Goal: Task Accomplishment & Management: Manage account settings

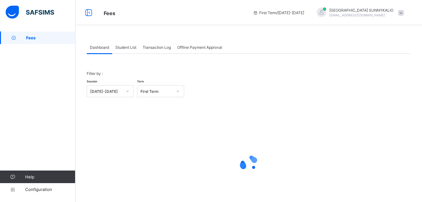
click at [123, 48] on span "Student List" at bounding box center [125, 47] width 21 height 5
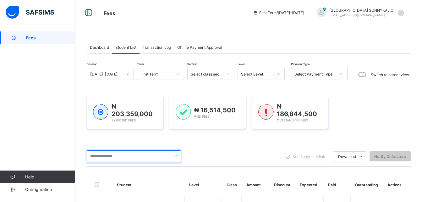
click at [131, 157] on input "text" at bounding box center [134, 156] width 94 height 12
type input "*"
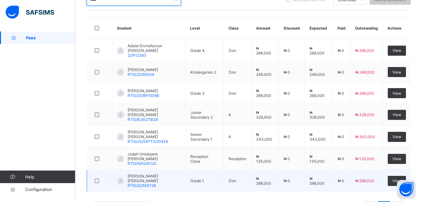
scroll to position [182, 0]
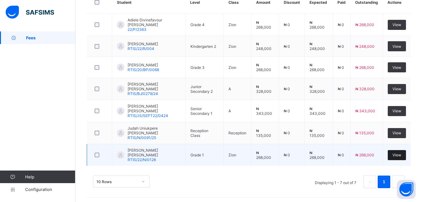
type input "****"
click at [398, 153] on span "View" at bounding box center [396, 154] width 9 height 5
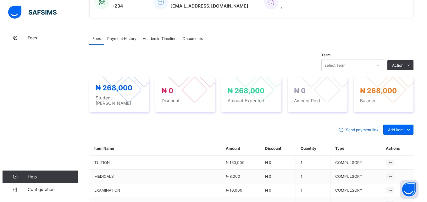
scroll to position [182, 0]
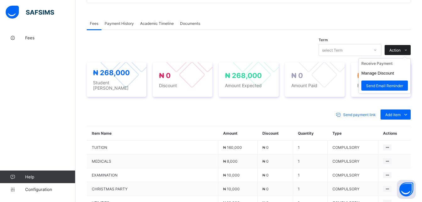
click at [408, 49] on icon at bounding box center [405, 50] width 5 height 4
click at [394, 73] on button "Manage Discount" at bounding box center [377, 73] width 33 height 5
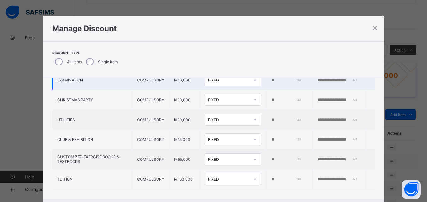
scroll to position [73, 0]
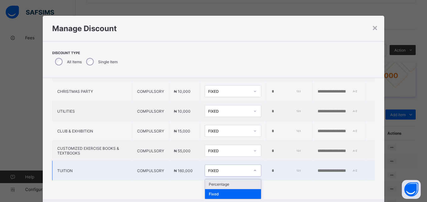
click at [253, 170] on icon at bounding box center [255, 170] width 4 height 6
click at [205, 181] on div "Percentage" at bounding box center [233, 184] width 56 height 10
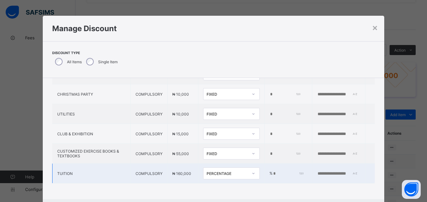
click at [272, 171] on input "*" at bounding box center [287, 173] width 30 height 5
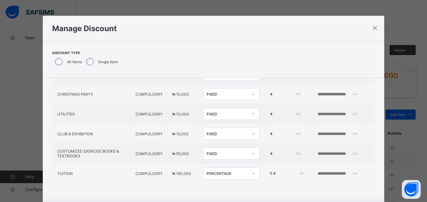
type input "*"
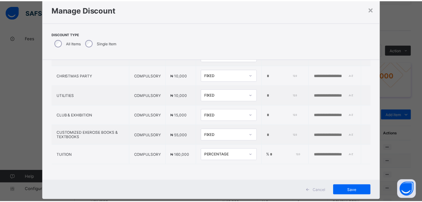
scroll to position [32, 0]
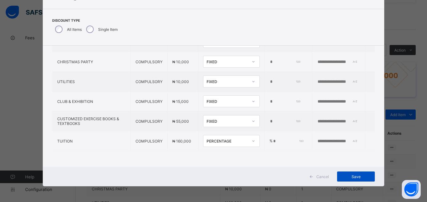
type input "*"
click at [352, 173] on div "Save" at bounding box center [356, 176] width 38 height 10
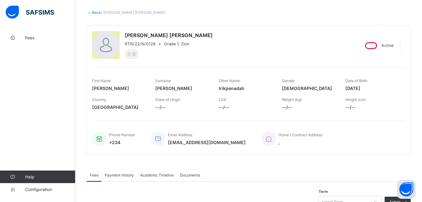
scroll to position [0, 0]
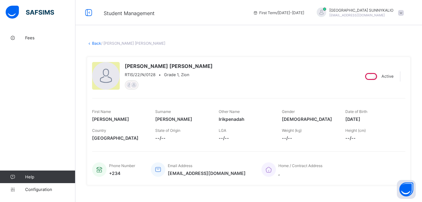
click at [94, 44] on link "Back" at bounding box center [96, 43] width 9 height 5
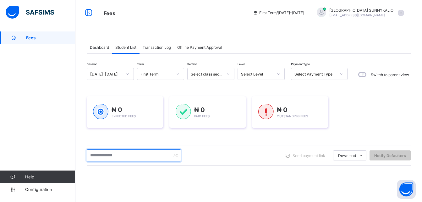
click at [154, 157] on input "text" at bounding box center [134, 155] width 94 height 12
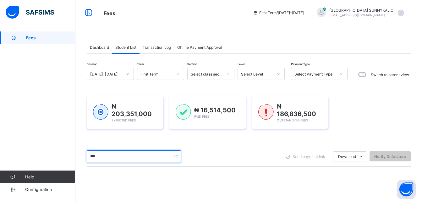
type input "****"
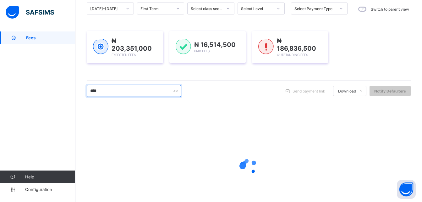
scroll to position [94, 0]
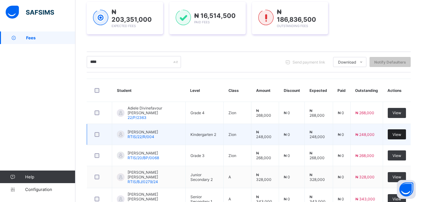
click at [398, 133] on span "View" at bounding box center [396, 134] width 9 height 5
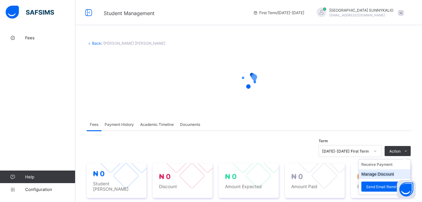
click at [387, 173] on div "× Delete Document This action would delete the document with name: from the sys…" at bounding box center [248, 188] width 347 height 314
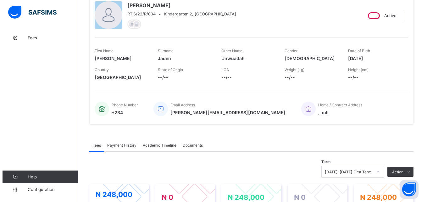
scroll to position [186, 0]
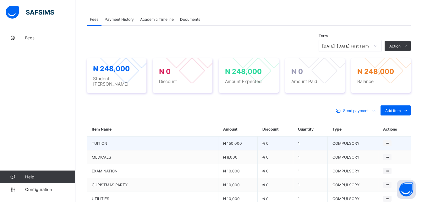
click at [139, 144] on td "TUITION" at bounding box center [152, 143] width 131 height 14
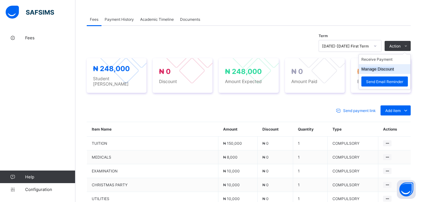
click at [392, 68] on button "Manage Discount" at bounding box center [377, 69] width 33 height 5
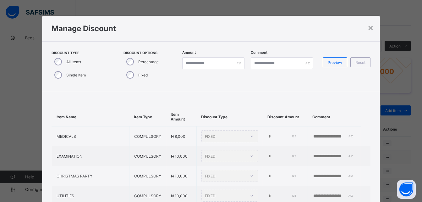
type input "*"
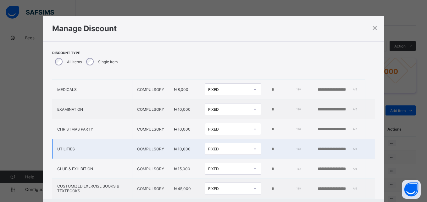
scroll to position [73, 0]
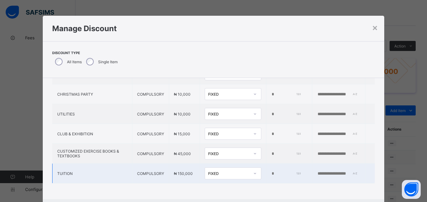
click at [253, 170] on icon at bounding box center [255, 173] width 4 height 6
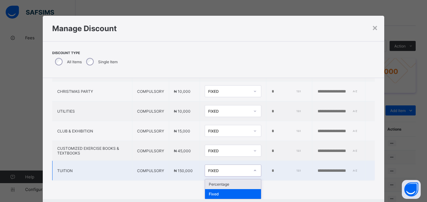
click at [205, 183] on div "Percentage" at bounding box center [233, 184] width 56 height 10
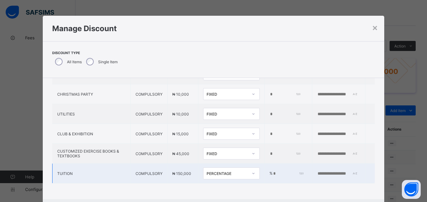
click at [272, 171] on input "*" at bounding box center [287, 173] width 30 height 5
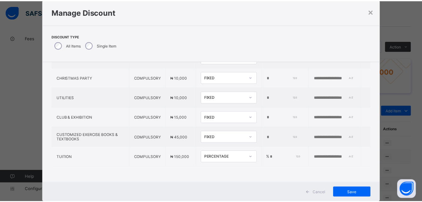
scroll to position [32, 0]
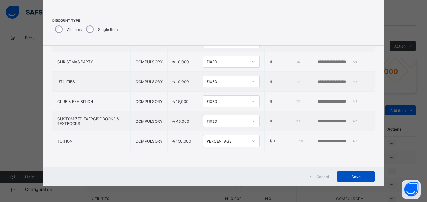
type input "*"
click at [351, 175] on span "Save" at bounding box center [356, 176] width 28 height 5
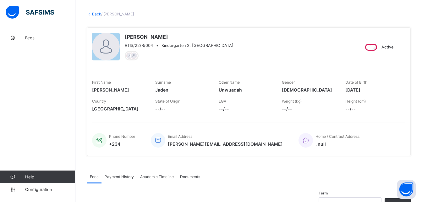
scroll to position [0, 0]
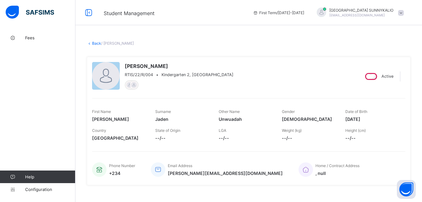
click at [96, 43] on link "Back" at bounding box center [96, 43] width 9 height 5
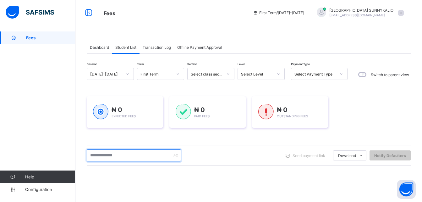
click at [149, 156] on input "text" at bounding box center [134, 155] width 94 height 12
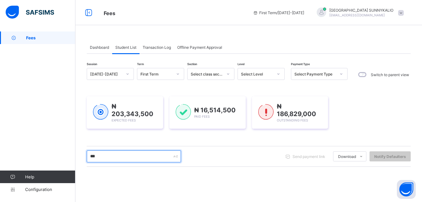
type input "****"
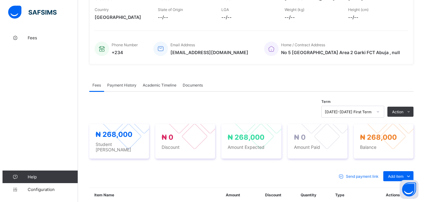
scroll to position [157, 0]
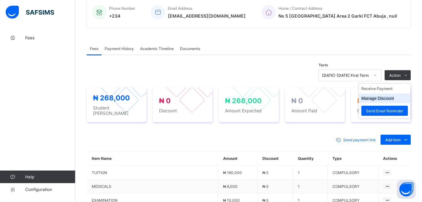
click at [387, 99] on button "Manage Discount" at bounding box center [377, 98] width 33 height 5
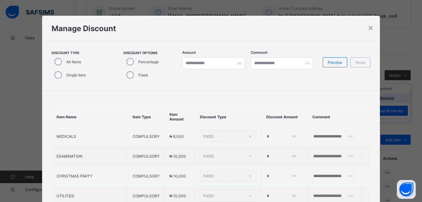
type input "*"
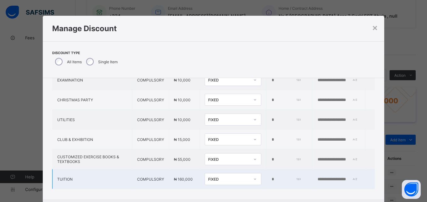
scroll to position [8, 0]
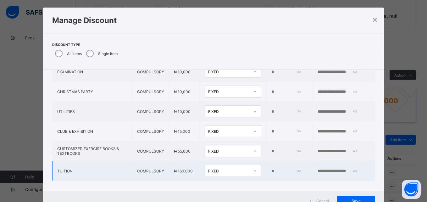
click at [238, 177] on div "FIXED" at bounding box center [233, 171] width 57 height 12
click at [205, 183] on div "Percentage" at bounding box center [233, 184] width 56 height 10
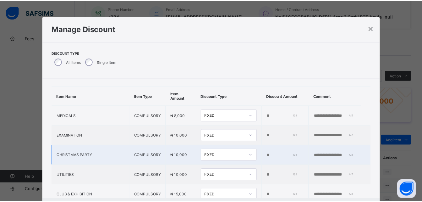
scroll to position [0, 0]
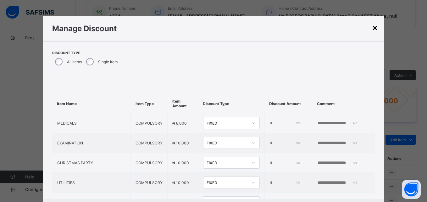
click at [374, 28] on div "×" at bounding box center [375, 27] width 6 height 11
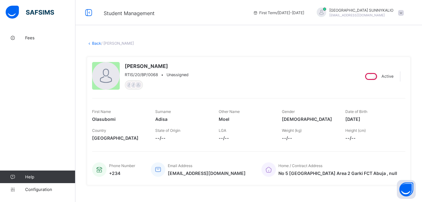
click at [88, 44] on icon at bounding box center [89, 43] width 5 height 5
click at [91, 43] on icon at bounding box center [89, 43] width 5 height 5
click at [95, 43] on link "Back" at bounding box center [96, 43] width 9 height 5
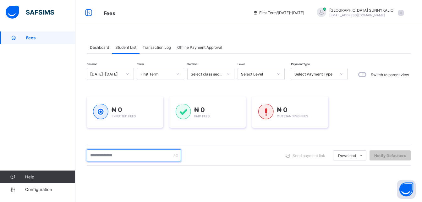
click at [126, 155] on input "text" at bounding box center [134, 155] width 94 height 12
type input "****"
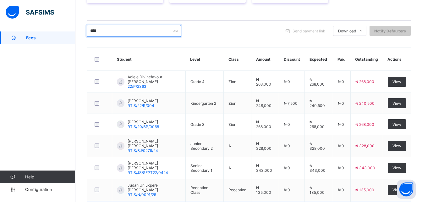
scroll to position [182, 0]
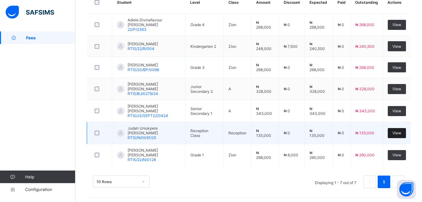
click at [401, 131] on span "View" at bounding box center [396, 132] width 9 height 5
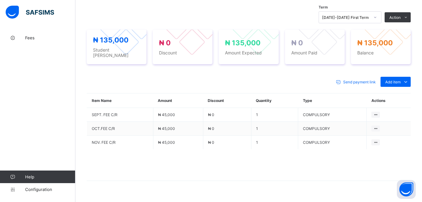
scroll to position [225, 0]
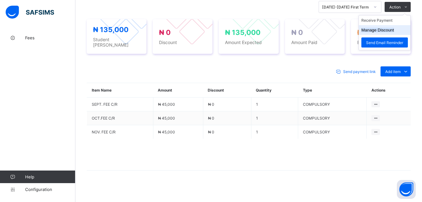
click at [389, 33] on li "Manage Discount" at bounding box center [385, 30] width 52 height 10
click at [389, 29] on button "Manage Discount" at bounding box center [377, 30] width 33 height 5
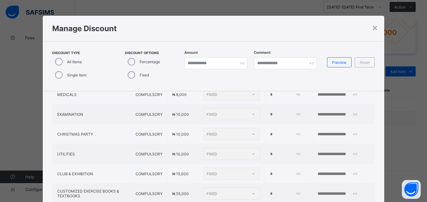
scroll to position [0, 0]
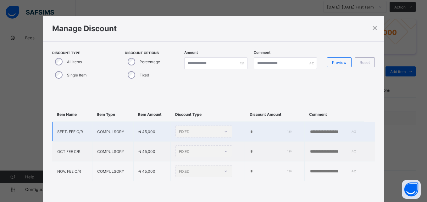
click at [213, 132] on div "FIXED" at bounding box center [203, 131] width 57 height 12
click at [214, 132] on div "FIXED" at bounding box center [203, 131] width 57 height 12
click at [213, 134] on div "FIXED" at bounding box center [203, 131] width 57 height 12
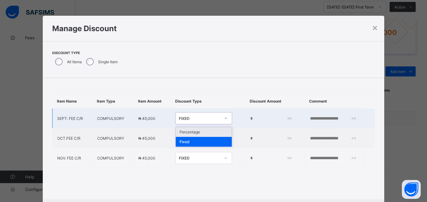
click at [224, 118] on icon at bounding box center [226, 118] width 4 height 6
click at [179, 133] on div "Percentage" at bounding box center [204, 132] width 56 height 10
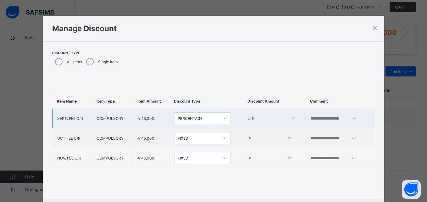
click at [251, 118] on input "*" at bounding box center [272, 118] width 43 height 5
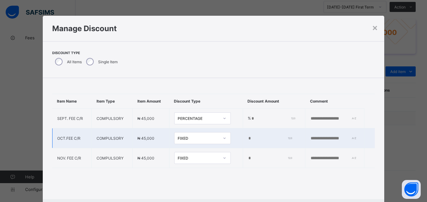
type input "*"
click at [248, 137] on input "*" at bounding box center [269, 138] width 43 height 5
click at [223, 138] on icon at bounding box center [224, 137] width 2 height 1
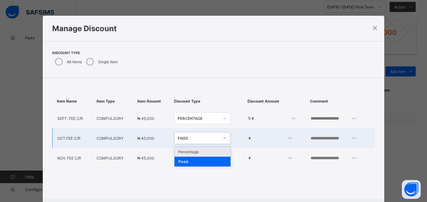
click at [190, 151] on div "Percentage" at bounding box center [202, 152] width 56 height 10
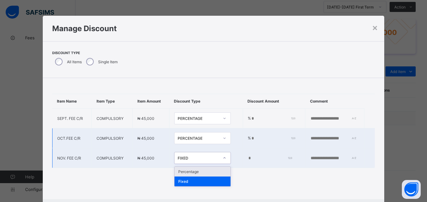
click at [223, 158] on icon at bounding box center [224, 157] width 2 height 1
click at [188, 171] on div "Percentage" at bounding box center [202, 172] width 56 height 10
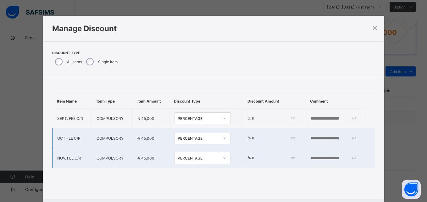
click at [251, 137] on input "number" at bounding box center [272, 138] width 43 height 5
type input "*"
click at [251, 156] on input "*" at bounding box center [272, 158] width 43 height 5
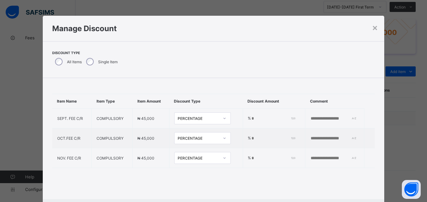
type input "*"
click at [251, 177] on div "Item Name Item Type Item Amount Discount Type Discount Amount Comment SEPT. FEE…" at bounding box center [213, 131] width 341 height 106
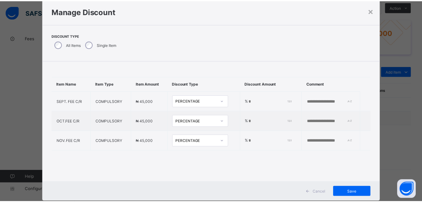
scroll to position [32, 0]
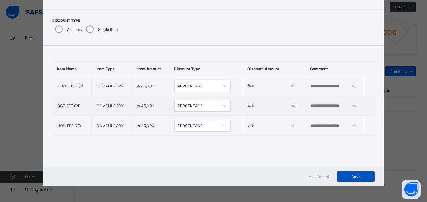
click at [354, 177] on span "Save" at bounding box center [356, 176] width 28 height 5
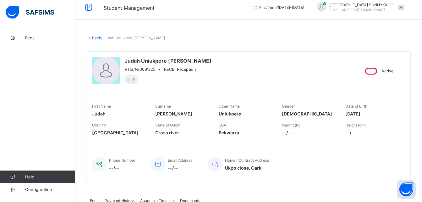
scroll to position [0, 0]
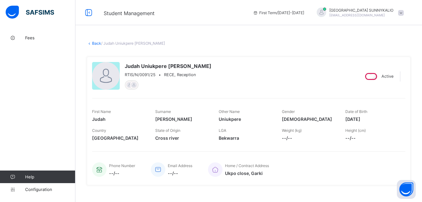
click at [93, 44] on link "Back" at bounding box center [96, 43] width 9 height 5
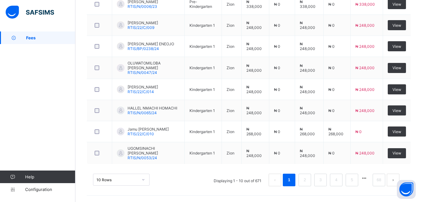
scroll to position [25, 0]
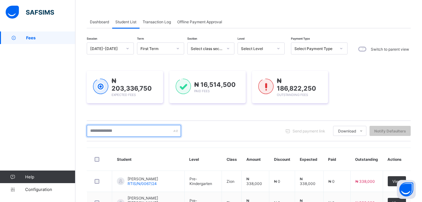
click at [142, 131] on input "text" at bounding box center [134, 131] width 94 height 12
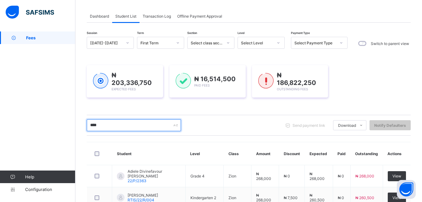
scroll to position [0, 0]
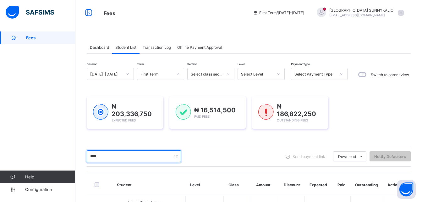
type input "****"
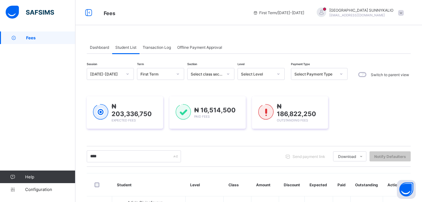
click at [36, 38] on span "Fees" at bounding box center [50, 37] width 49 height 5
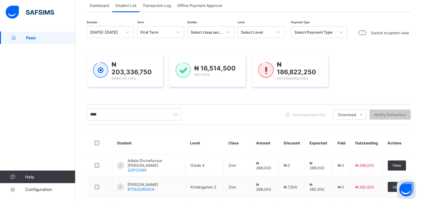
scroll to position [157, 0]
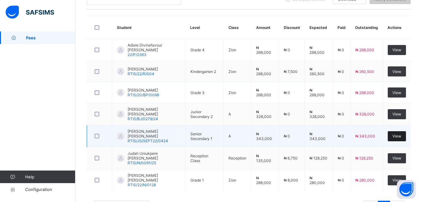
click at [396, 136] on div "View" at bounding box center [397, 136] width 18 height 10
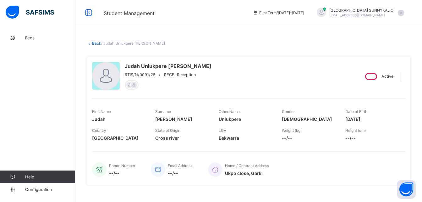
click at [95, 44] on link "Back" at bounding box center [96, 43] width 9 height 5
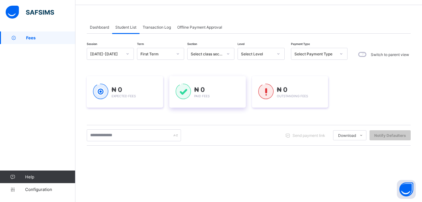
scroll to position [31, 0]
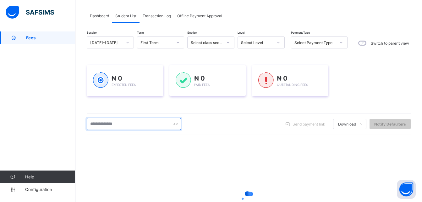
click at [155, 121] on input "text" at bounding box center [134, 124] width 94 height 12
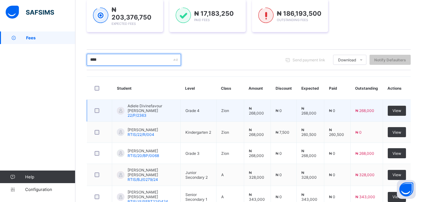
scroll to position [157, 0]
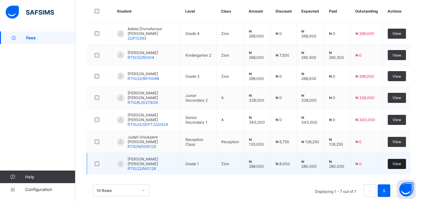
type input "****"
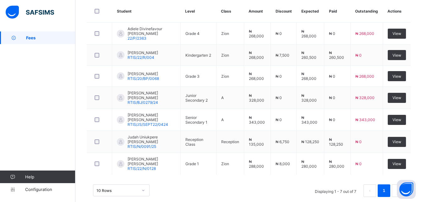
scroll to position [182, 0]
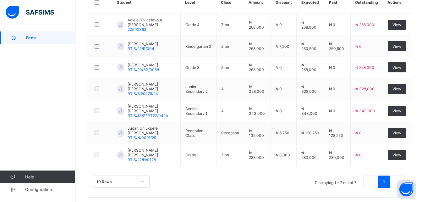
click at [396, 176] on ul "Displaying 1 - 7 out of 7 1" at bounding box center [357, 181] width 94 height 13
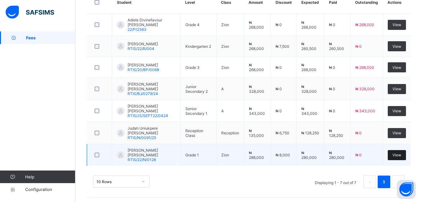
click at [398, 153] on span "View" at bounding box center [396, 154] width 9 height 5
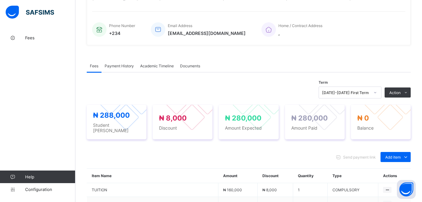
scroll to position [157, 0]
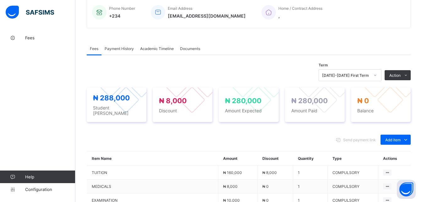
click at [118, 49] on span "Payment History" at bounding box center [119, 48] width 29 height 5
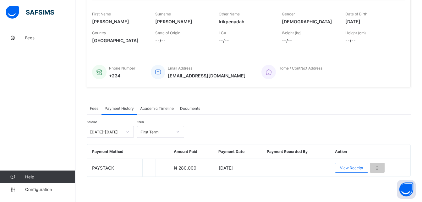
scroll to position [97, 0]
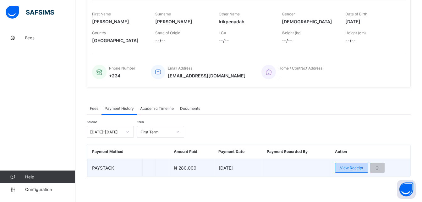
click at [361, 167] on span "View Receipt" at bounding box center [351, 167] width 23 height 5
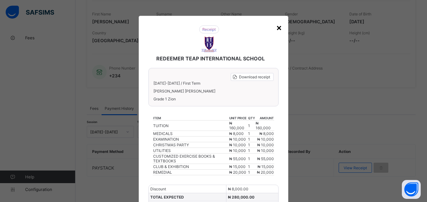
click at [276, 28] on div "×" at bounding box center [279, 27] width 6 height 11
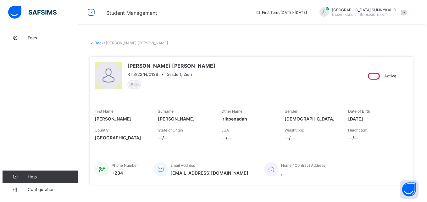
scroll to position [0, 0]
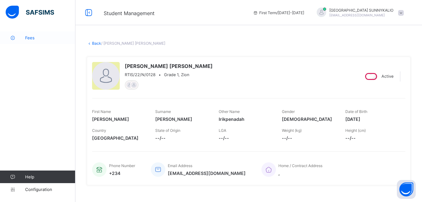
click at [31, 40] on link "Fees" at bounding box center [37, 37] width 75 height 13
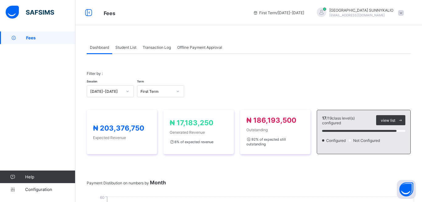
click at [31, 40] on link "Fees" at bounding box center [37, 37] width 75 height 13
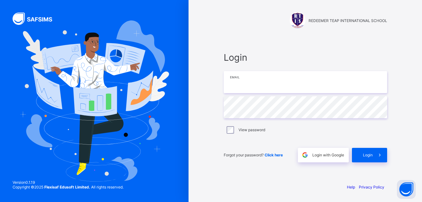
type input "**********"
